Goal: Task Accomplishment & Management: Use online tool/utility

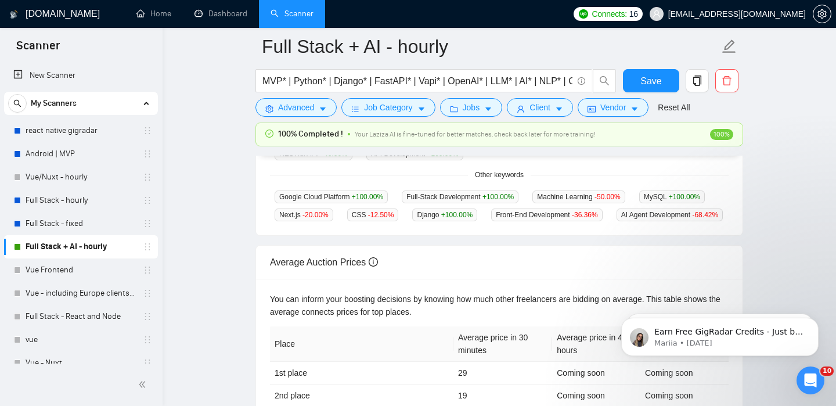
scroll to position [395, 0]
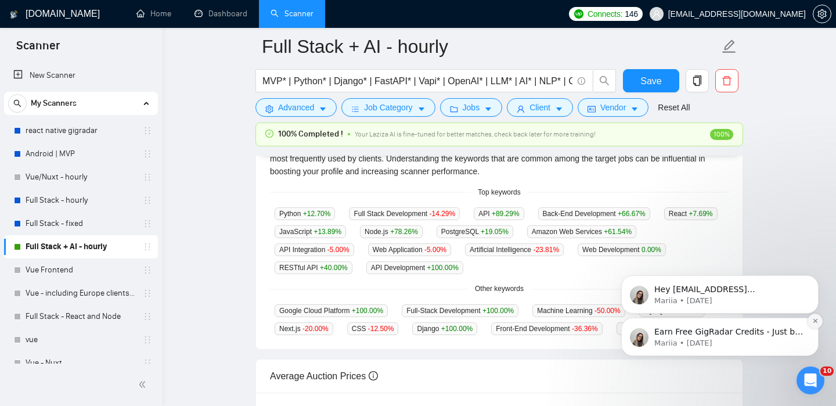
click at [812, 320] on icon "Dismiss notification" at bounding box center [815, 320] width 6 height 6
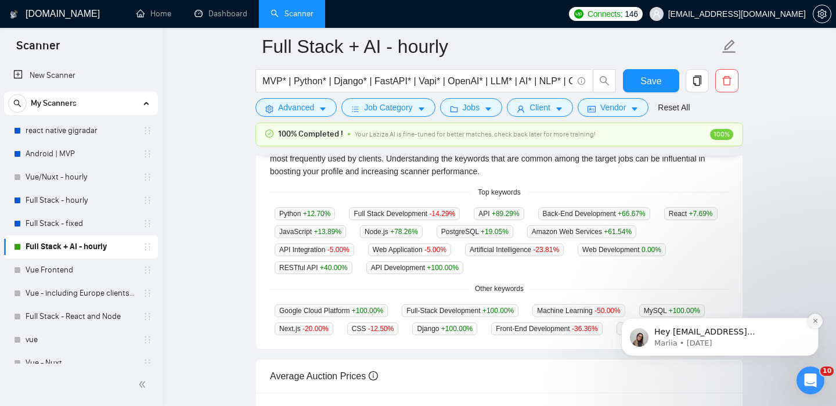
click at [808, 322] on button "Dismiss notification" at bounding box center [814, 320] width 15 height 15
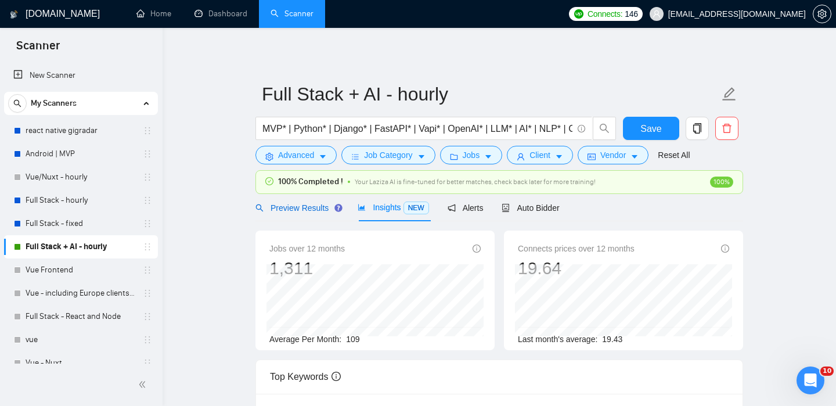
click at [280, 206] on span "Preview Results" at bounding box center [297, 207] width 84 height 9
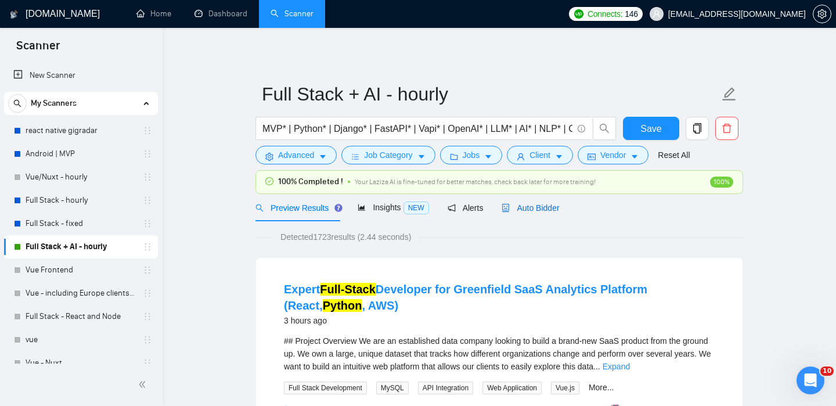
click at [544, 214] on div "Auto Bidder" at bounding box center [529, 207] width 57 height 13
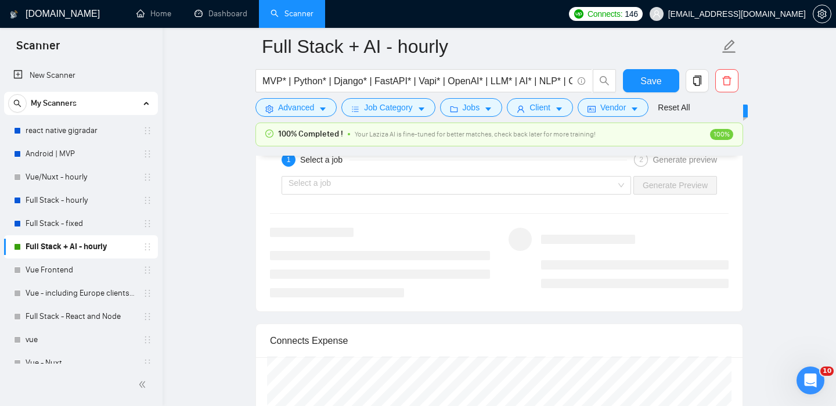
scroll to position [2270, 0]
click at [388, 182] on input "search" at bounding box center [451, 180] width 327 height 17
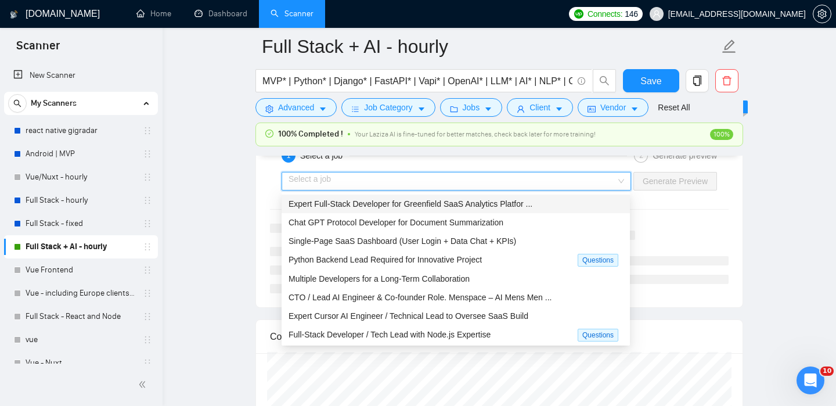
click at [364, 209] on div "Expert Full-Stack Developer for Greenfield SaaS Analytics Platfor ..." at bounding box center [455, 203] width 334 height 13
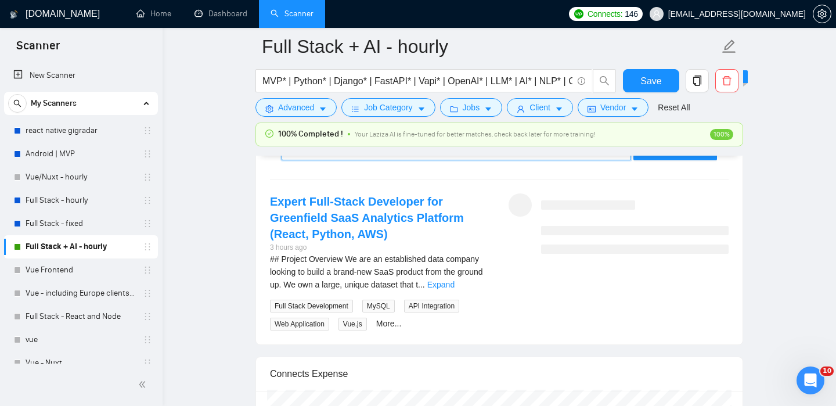
scroll to position [2309, 0]
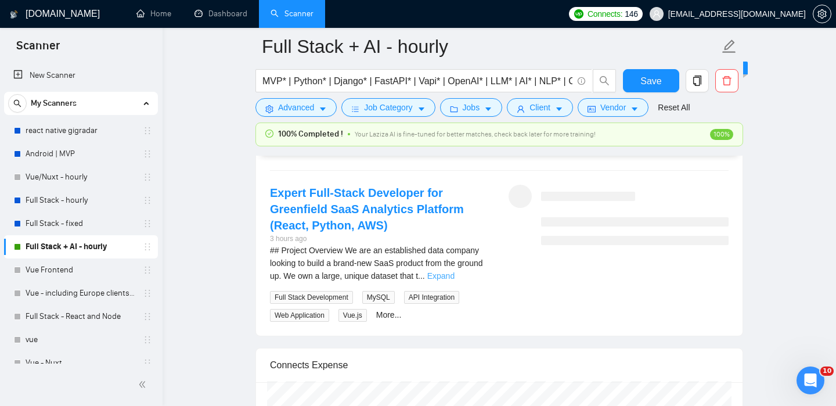
click at [454, 277] on link "Expand" at bounding box center [440, 275] width 27 height 9
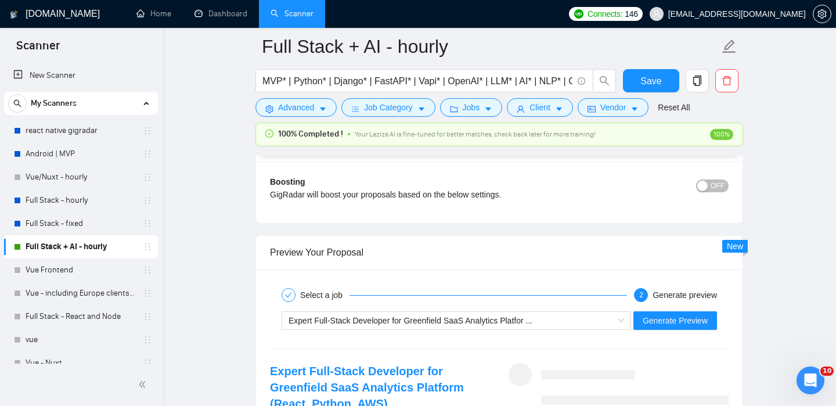
scroll to position [2190, 0]
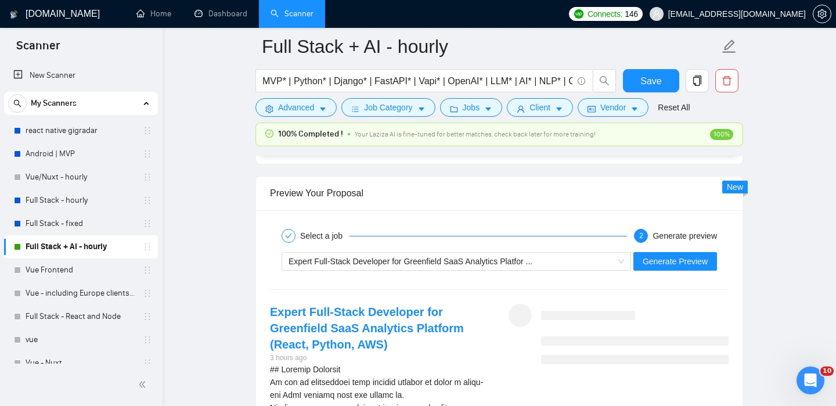
click at [659, 270] on div "Expert Full-Stack Developer for Greenfield SaaS Analytics Platfor ... Generate …" at bounding box center [499, 261] width 461 height 28
click at [660, 261] on span "Generate Preview" at bounding box center [674, 261] width 65 height 13
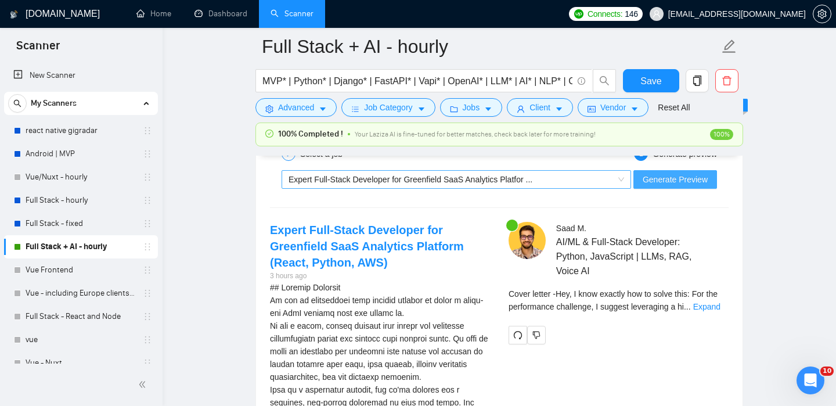
scroll to position [2281, 0]
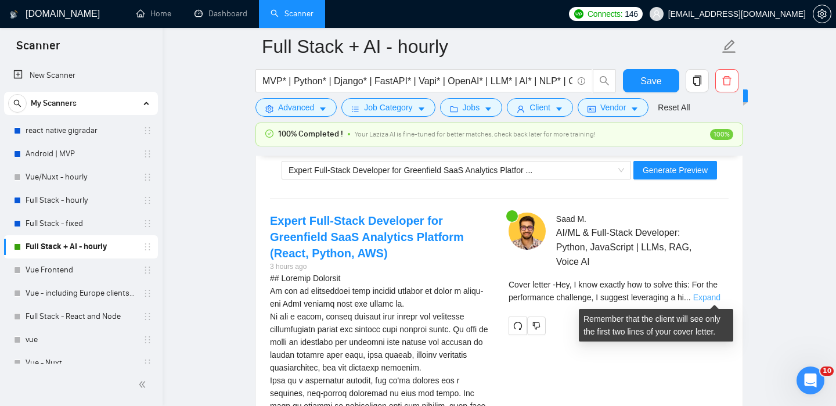
click at [712, 293] on link "Expand" at bounding box center [706, 296] width 27 height 9
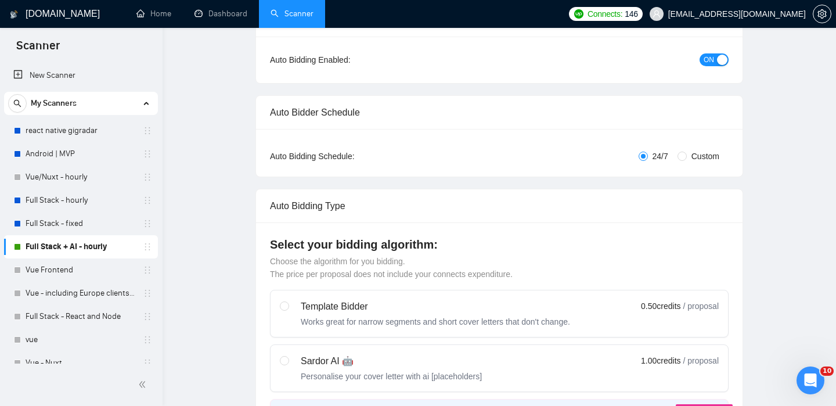
scroll to position [0, 0]
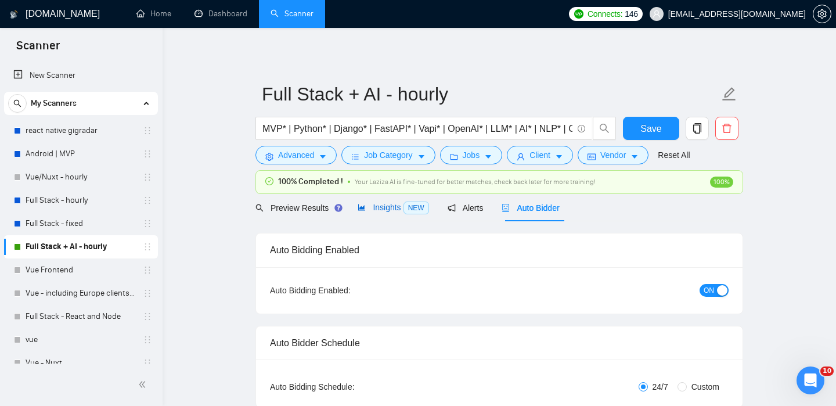
click at [400, 212] on span "Insights NEW" at bounding box center [392, 207] width 71 height 9
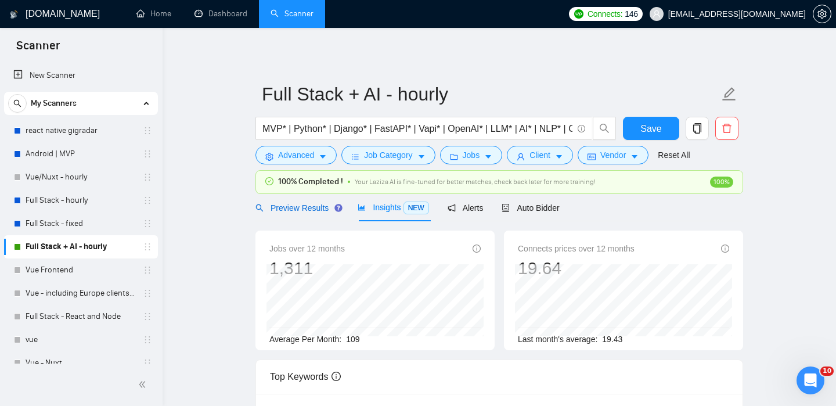
click at [293, 205] on span "Preview Results" at bounding box center [297, 207] width 84 height 9
